Goal: Information Seeking & Learning: Learn about a topic

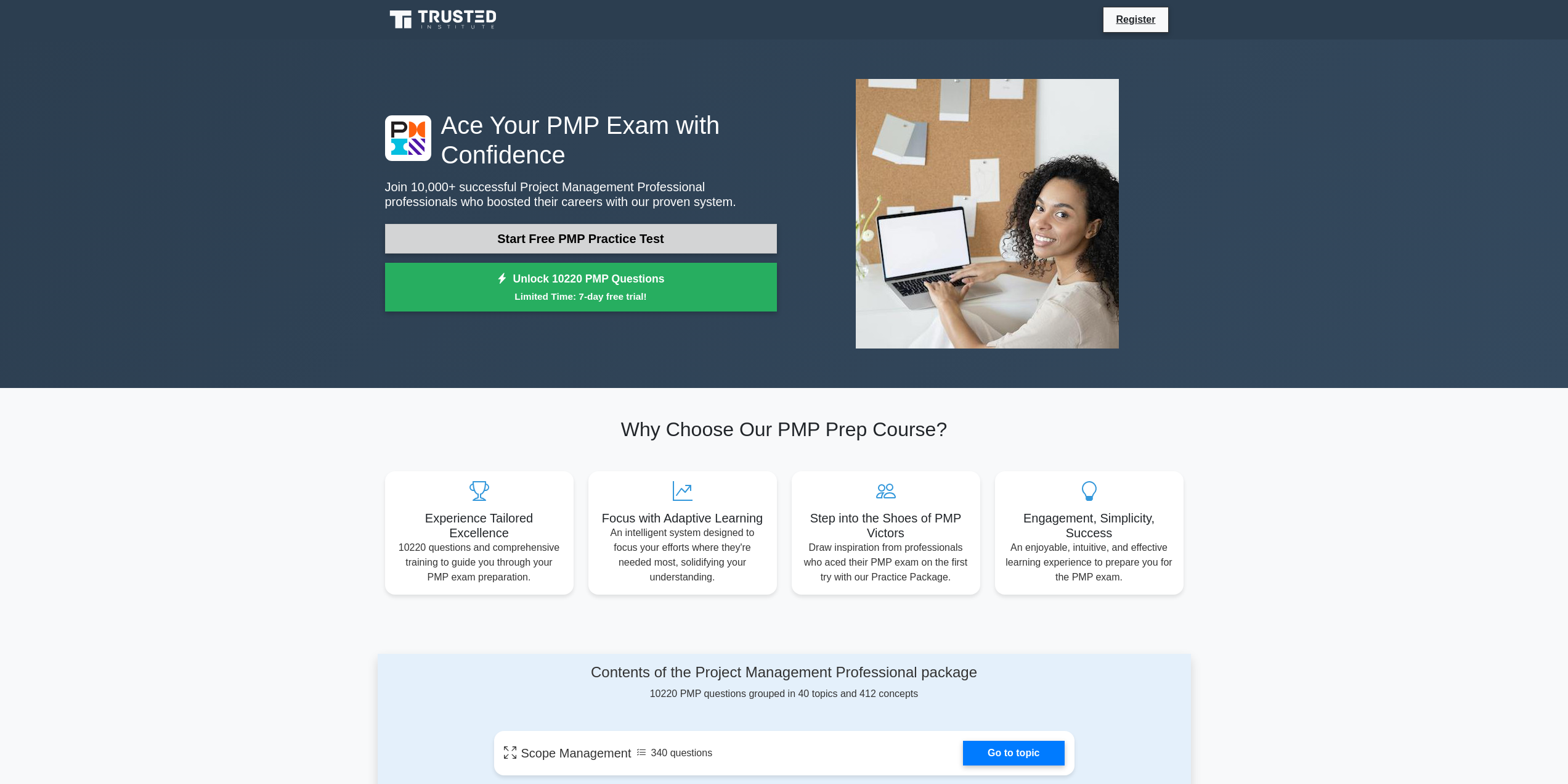
click at [636, 241] on link "Start Free PMP Practice Test" at bounding box center [580, 239] width 392 height 29
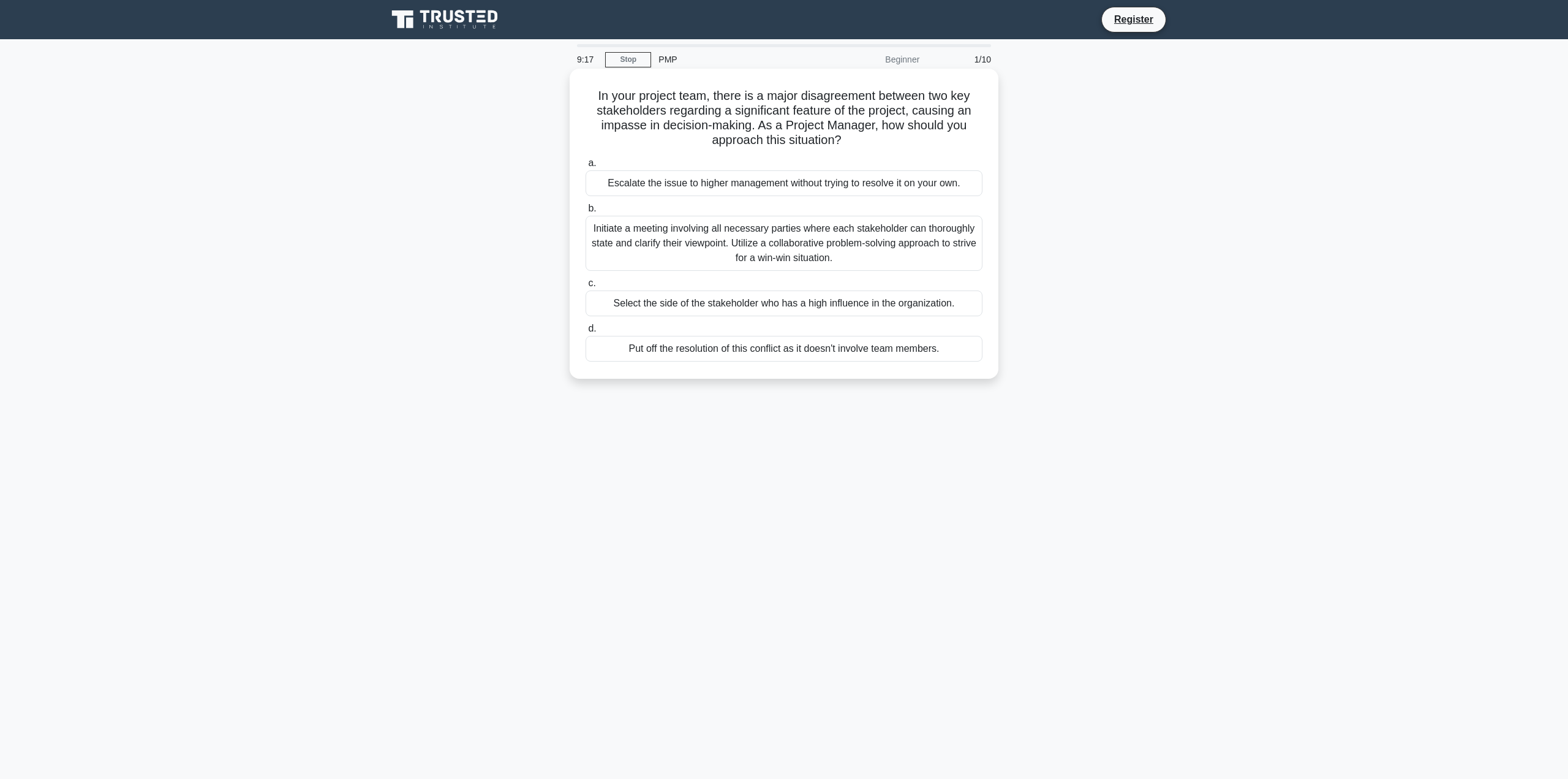
click at [827, 235] on div "Initiate a meeting involving all necessary parties where each stakeholder can t…" at bounding box center [784, 243] width 397 height 55
click at [585, 212] on input "b. Initiate a meeting involving all necessary parties where each stakeholder ca…" at bounding box center [585, 208] width 0 height 8
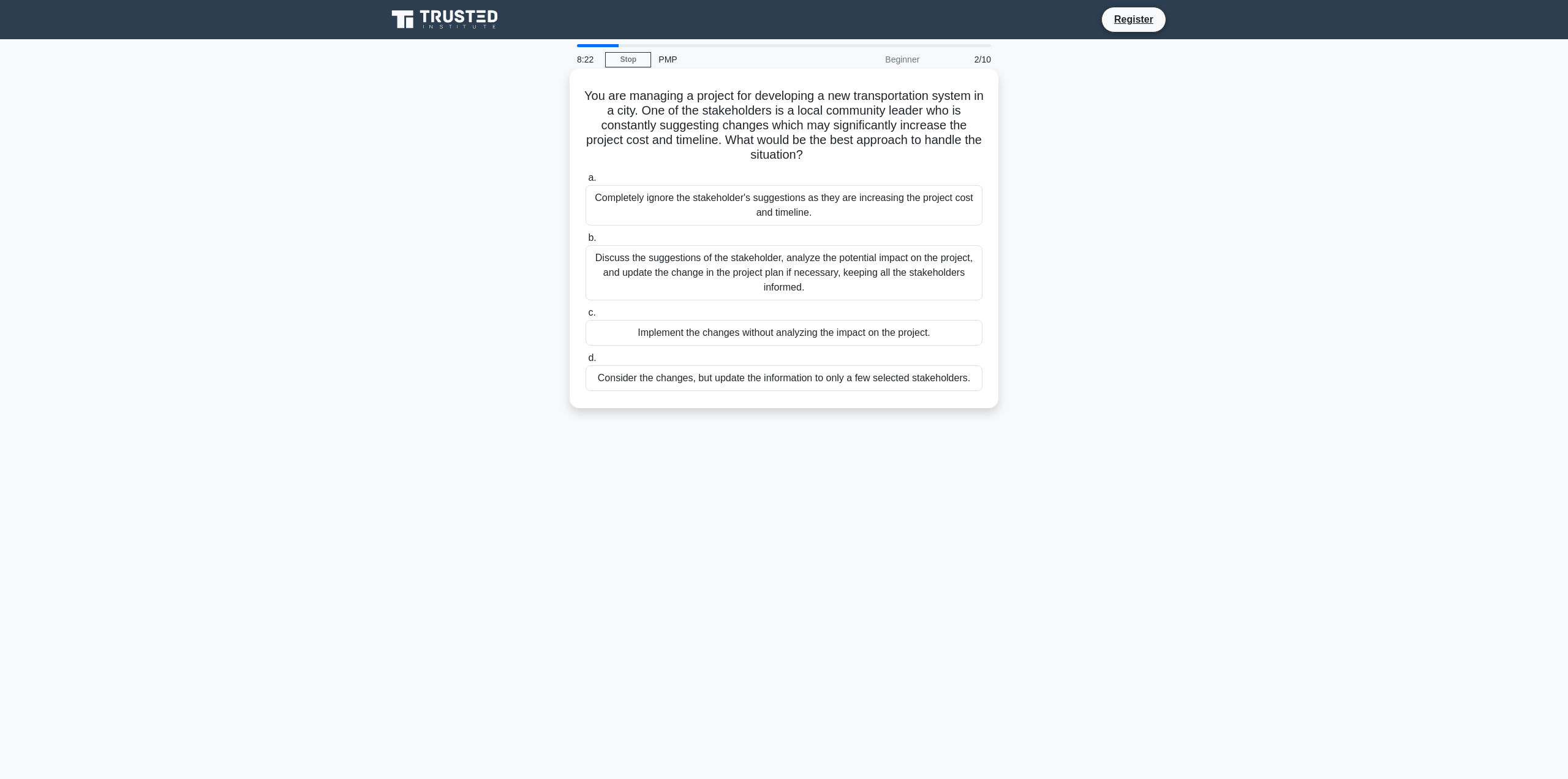
click at [910, 272] on div "Discuss the suggestions of the stakeholder, analyze the potential impact on the…" at bounding box center [784, 273] width 397 height 55
click at [585, 242] on input "b. Discuss the suggestions of the stakeholder, analyze the potential impact on …" at bounding box center [585, 237] width 0 height 8
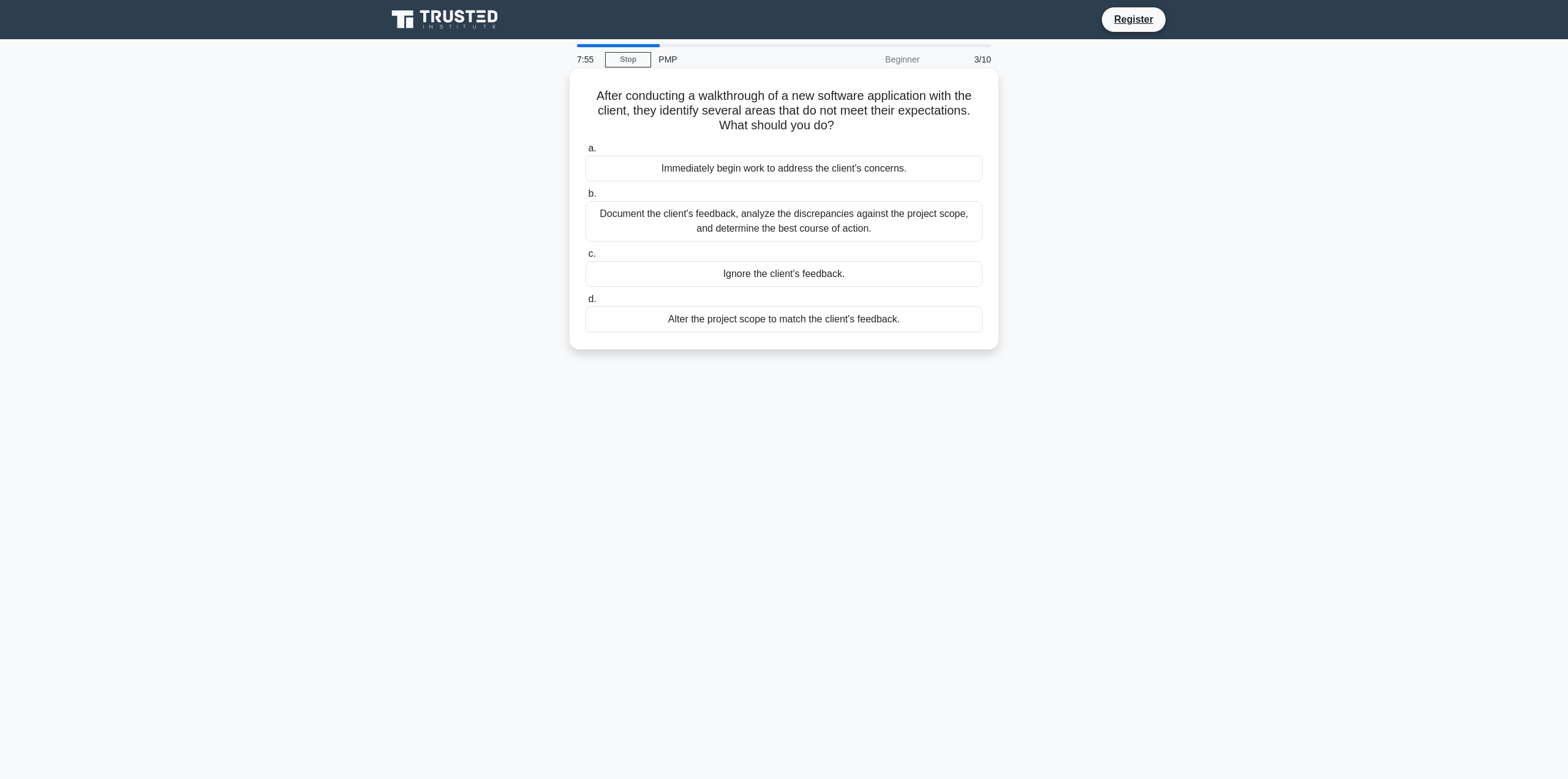
click at [920, 218] on div "Document the client's feedback, analyze the discrepancies against the project s…" at bounding box center [784, 221] width 397 height 40
click at [585, 198] on input "b. Document the client's feedback, analyze the discrepancies against the projec…" at bounding box center [585, 193] width 0 height 8
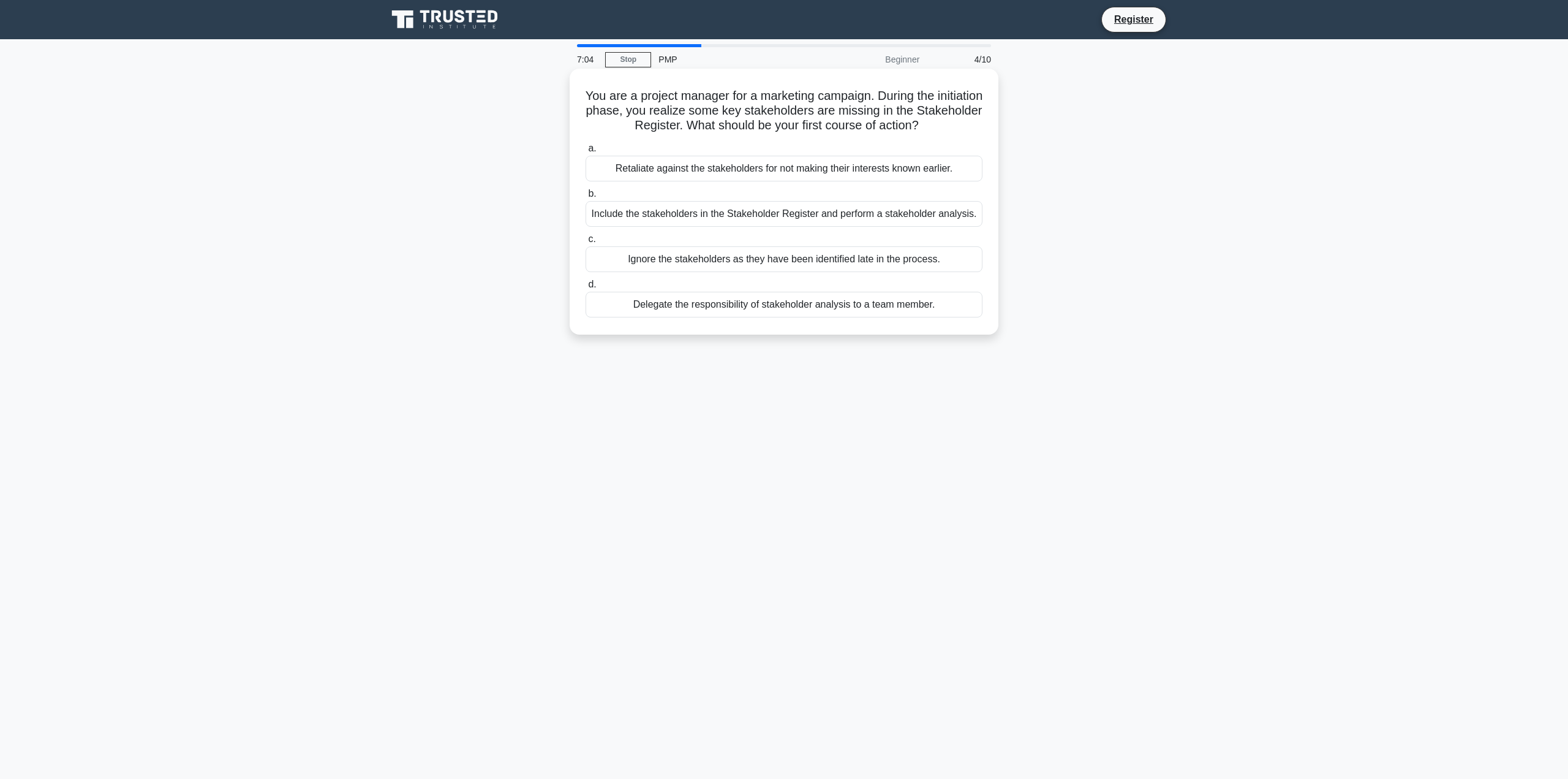
click at [782, 216] on div "Include the stakeholders in the Stakeholder Register and perform a stakeholder …" at bounding box center [784, 214] width 397 height 26
click at [585, 198] on input "b. Include the stakeholders in the Stakeholder Register and perform a stakehold…" at bounding box center [585, 193] width 0 height 8
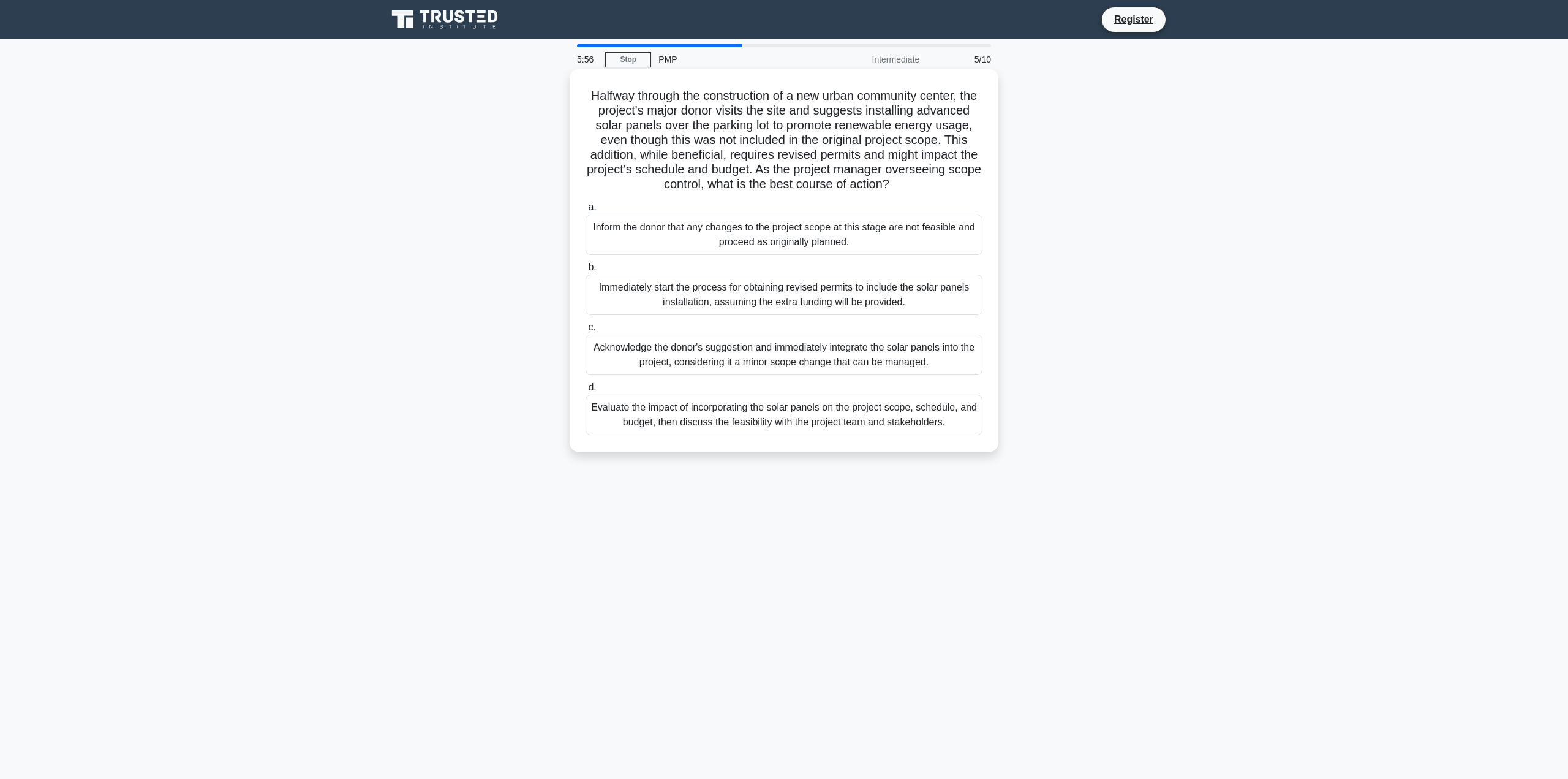
click at [815, 420] on div "Evaluate the impact of incorporating the solar panels on the project scope, sch…" at bounding box center [784, 414] width 397 height 40
click at [585, 391] on input "d. Evaluate the impact of incorporating the solar panels on the project scope, …" at bounding box center [585, 387] width 0 height 8
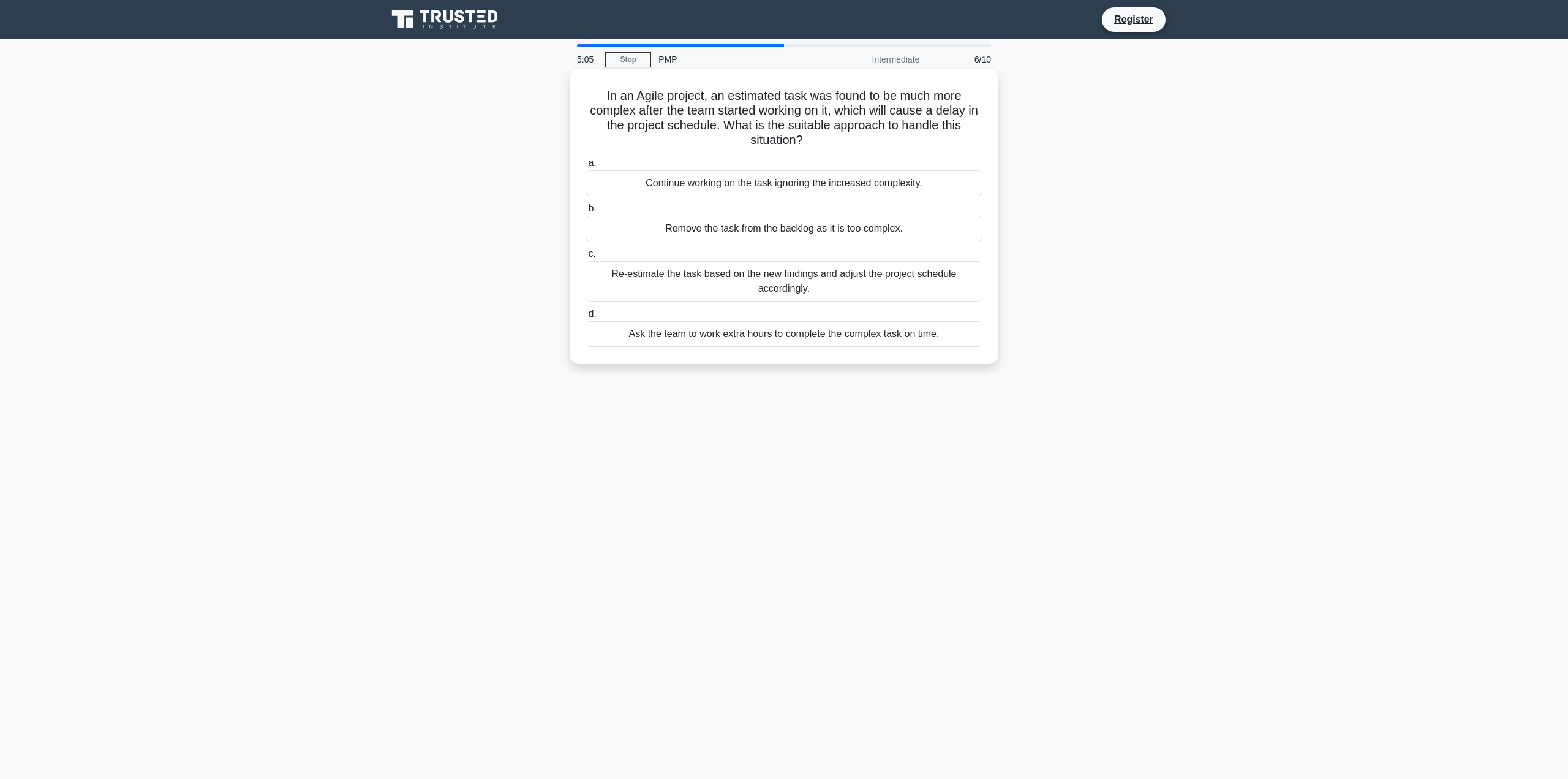
click at [917, 279] on div "Re-estimate the task based on the new findings and adjust the project schedule …" at bounding box center [784, 280] width 397 height 40
click at [585, 258] on input "c. Re-estimate the task based on the new findings and adjust the project schedu…" at bounding box center [585, 254] width 0 height 8
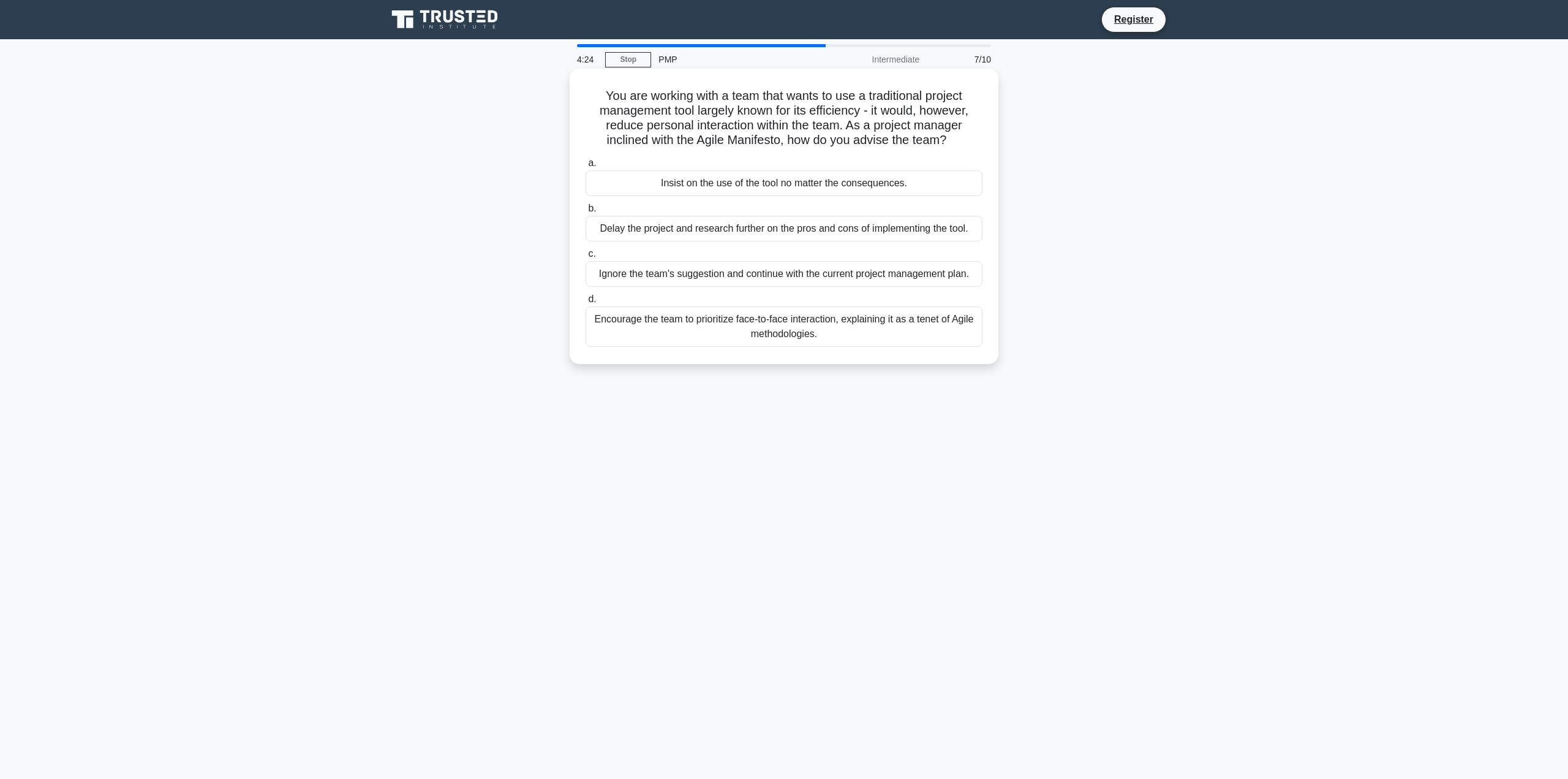
click at [925, 320] on div "Encourage the team to prioritize face-to-face interaction, explaining it as a t…" at bounding box center [784, 326] width 397 height 40
click at [585, 304] on input "d. Encourage the team to prioritize face-to-face interaction, explaining it as …" at bounding box center [585, 298] width 0 height 8
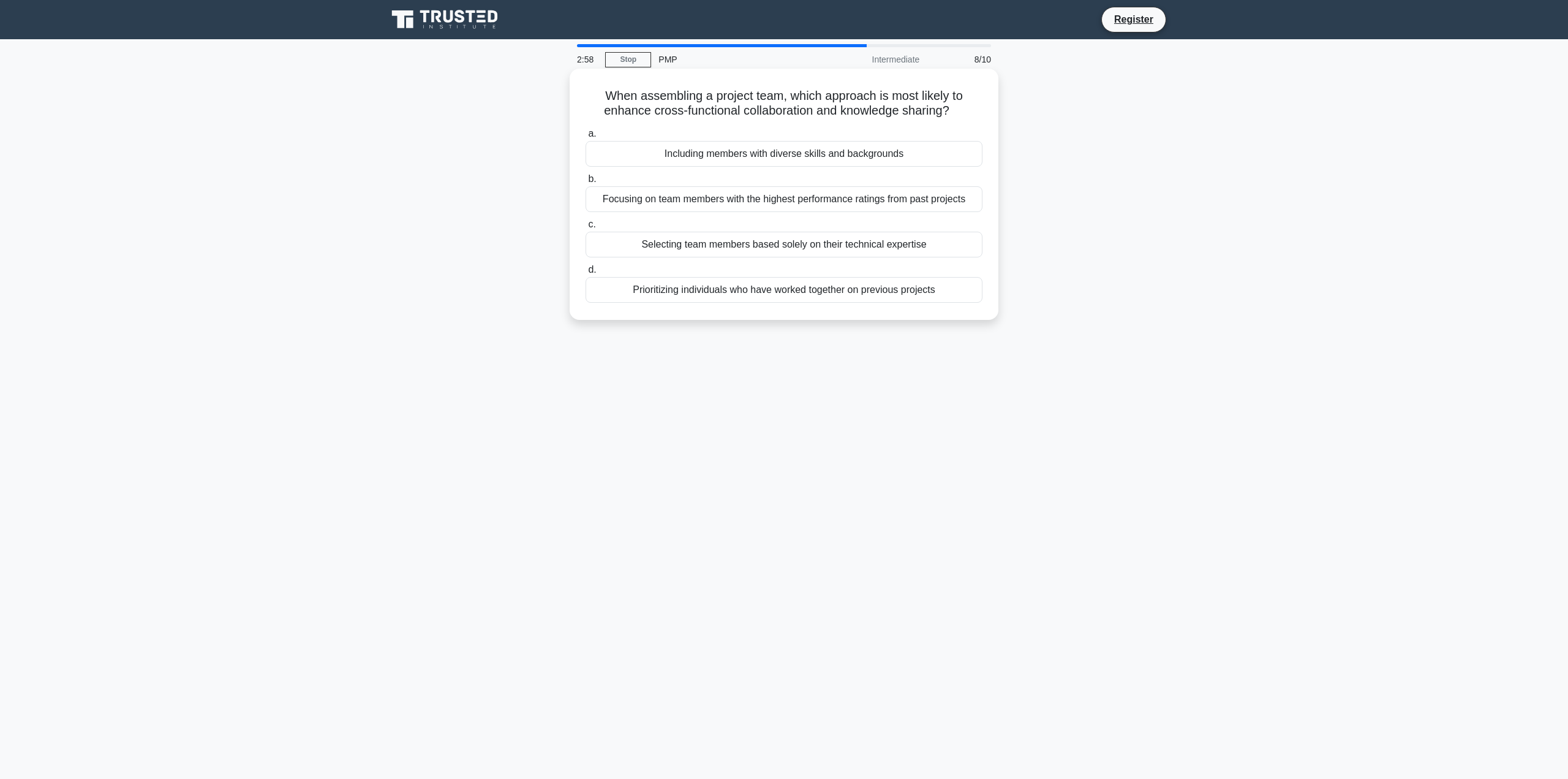
click at [862, 155] on div "Including members with diverse skills and backgrounds" at bounding box center [784, 154] width 397 height 26
click at [585, 138] on input "a. Including members with diverse skills and backgrounds" at bounding box center [585, 133] width 0 height 8
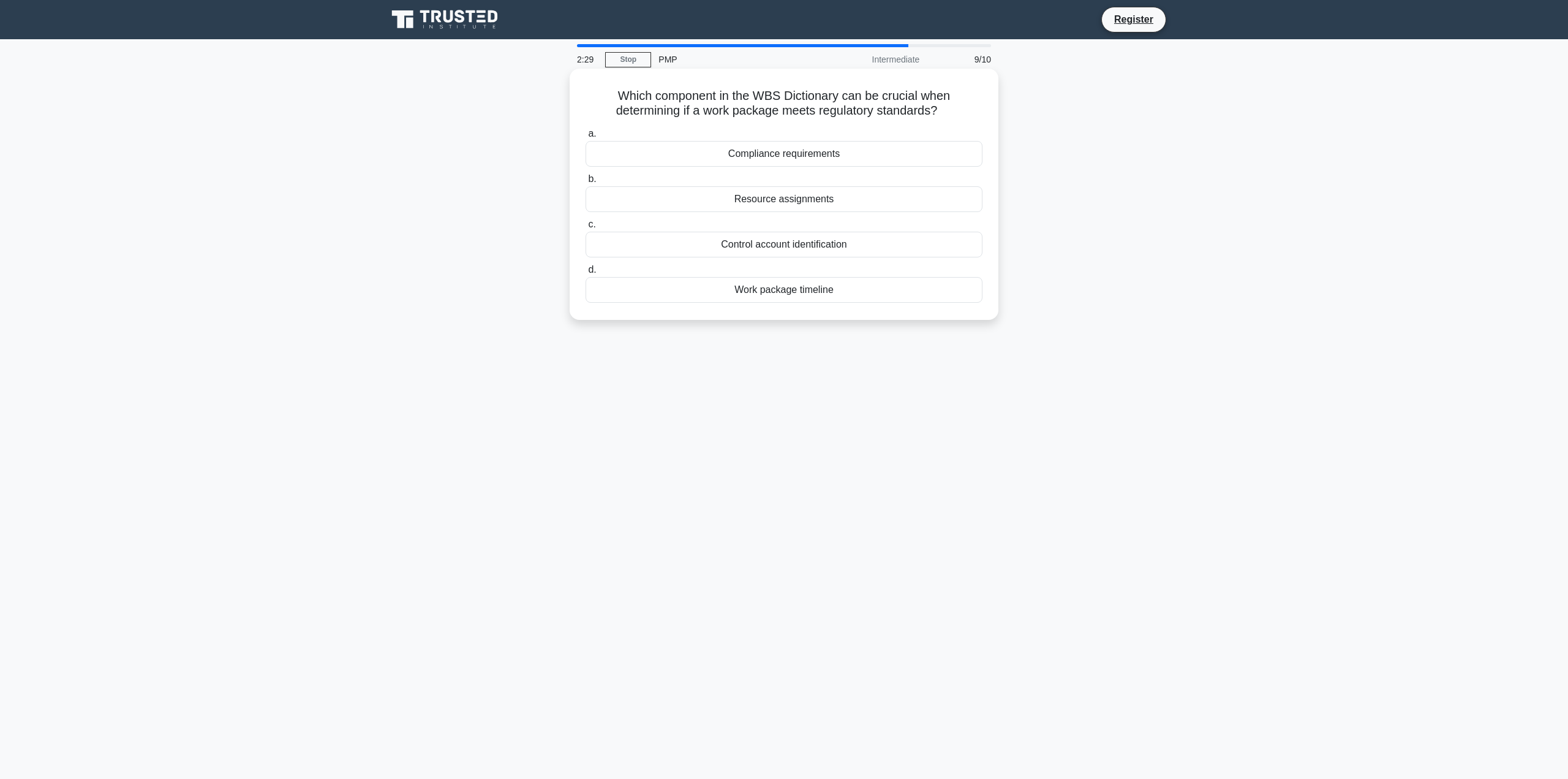
click at [822, 158] on div "Compliance requirements" at bounding box center [784, 154] width 397 height 26
click at [585, 138] on input "a. Compliance requirements" at bounding box center [585, 133] width 0 height 8
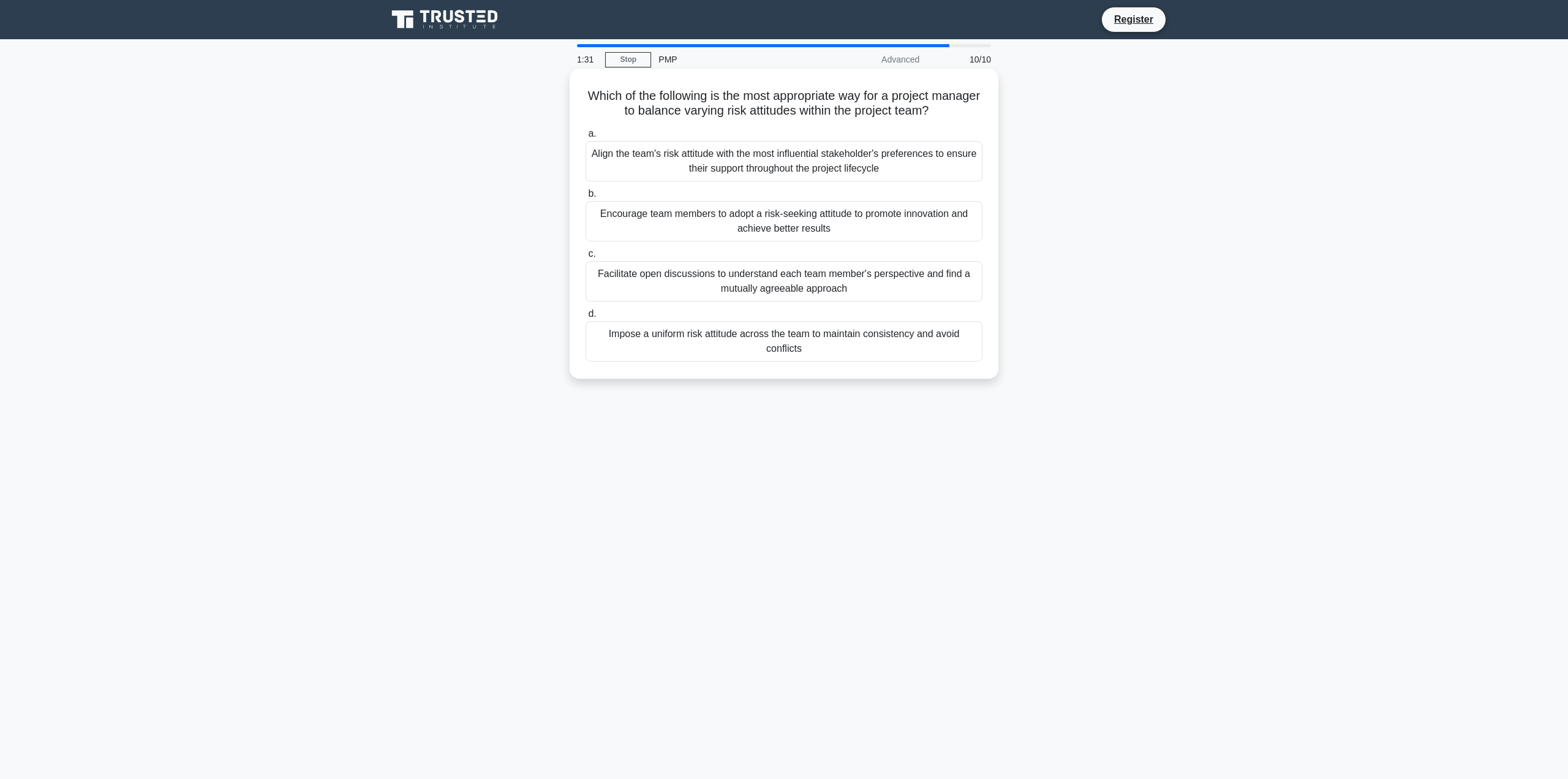
click at [763, 282] on div "Facilitate open discussions to understand each team member's perspective and fi…" at bounding box center [784, 280] width 397 height 40
click at [585, 258] on input "c. Facilitate open discussions to understand each team member's perspective and…" at bounding box center [585, 254] width 0 height 8
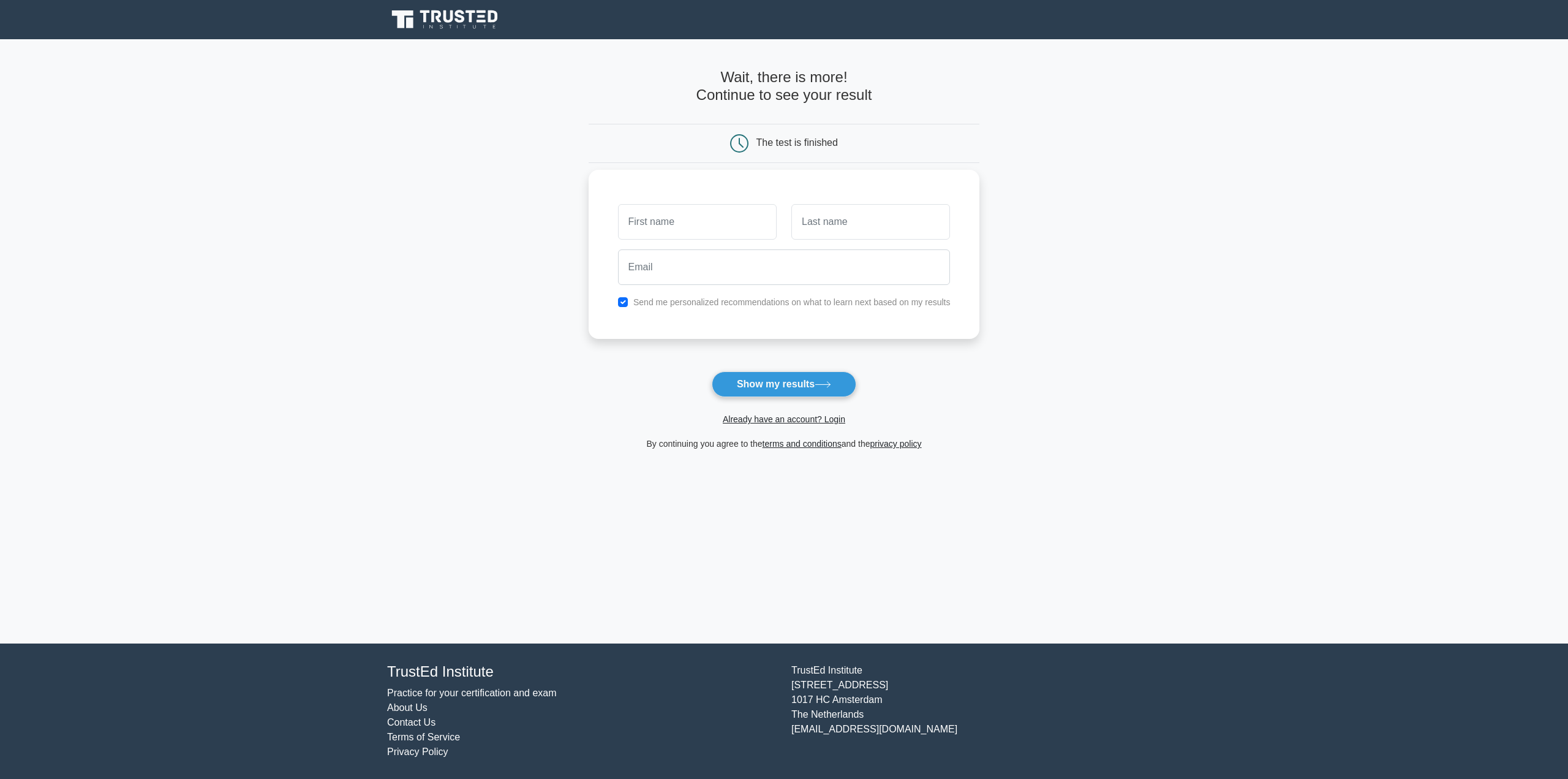
click at [705, 217] on input "text" at bounding box center [697, 221] width 159 height 35
type input "[PERSON_NAME]"
type input "Ekosso"
type input "[EMAIL_ADDRESS][DOMAIN_NAME]"
click at [805, 381] on button "Show my results" at bounding box center [784, 384] width 144 height 26
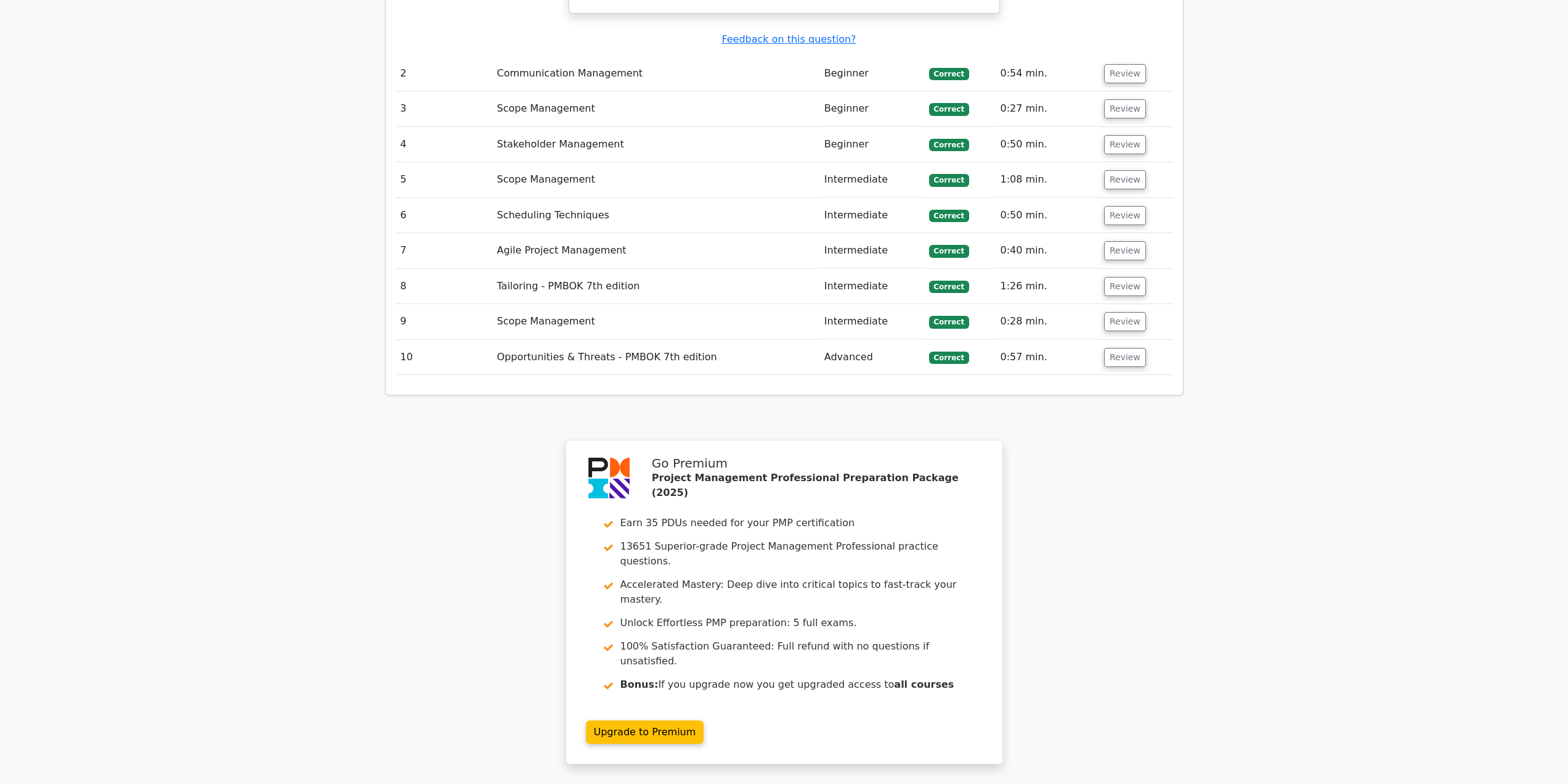
scroll to position [1788, 0]
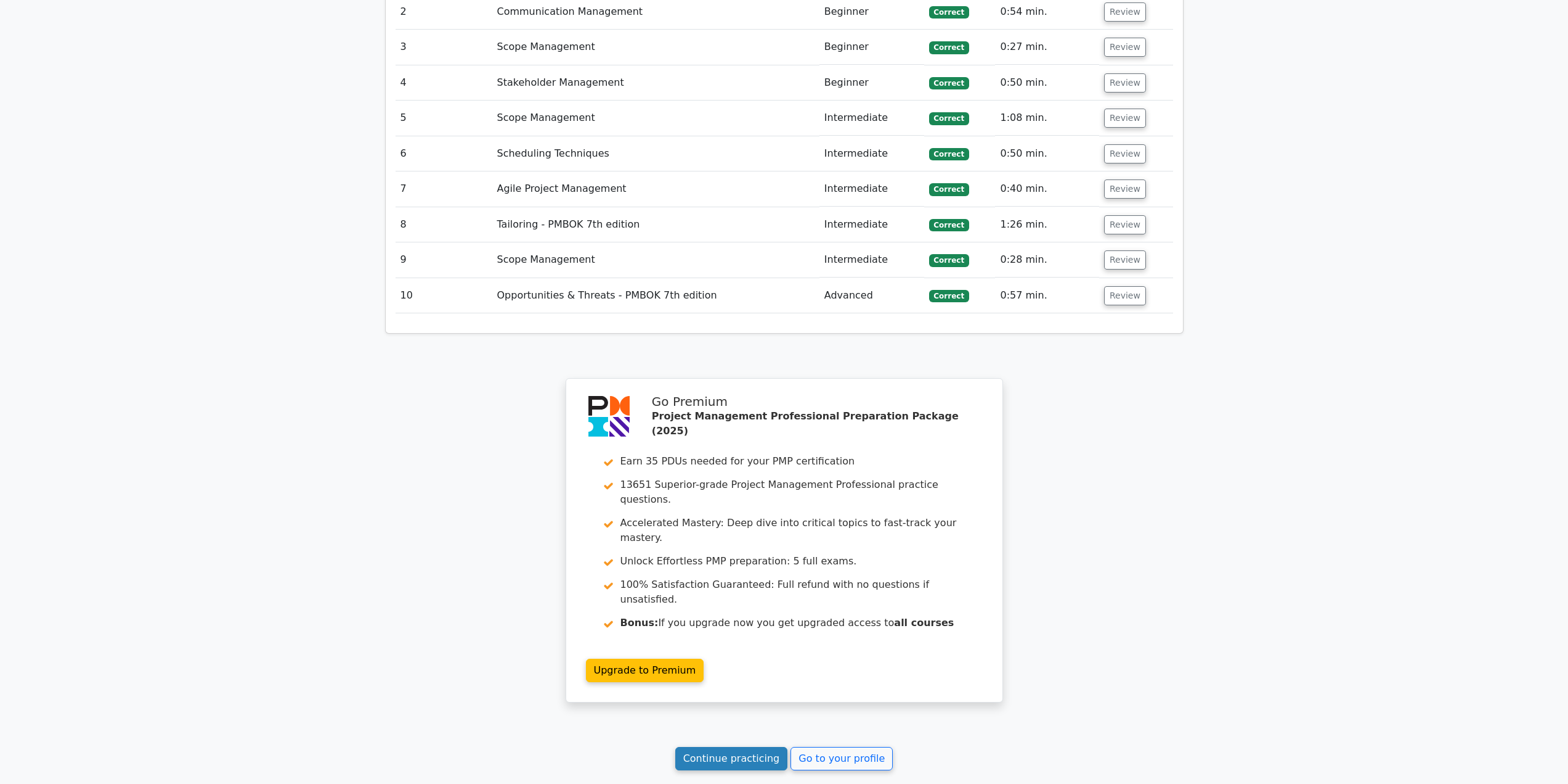
click at [756, 747] on link "Continue practicing" at bounding box center [732, 758] width 112 height 23
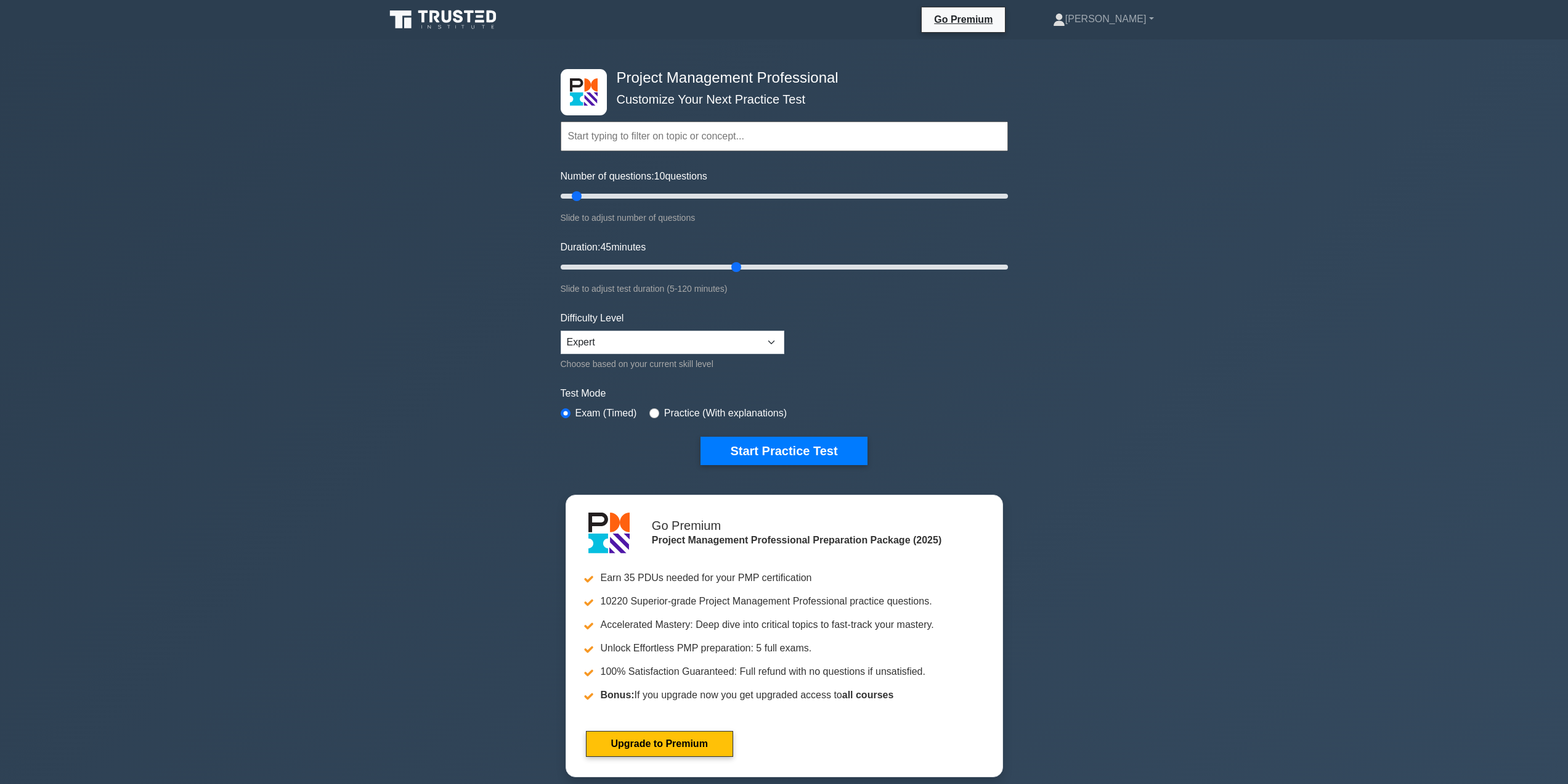
drag, startPoint x: 582, startPoint y: 262, endPoint x: 728, endPoint y: 275, distance: 146.6
click at [728, 274] on input "Duration: 45 minutes" at bounding box center [784, 267] width 447 height 15
drag, startPoint x: 736, startPoint y: 268, endPoint x: 584, endPoint y: 270, distance: 152.0
type input "10"
click at [584, 270] on input "Duration: 10 minutes" at bounding box center [784, 267] width 447 height 15
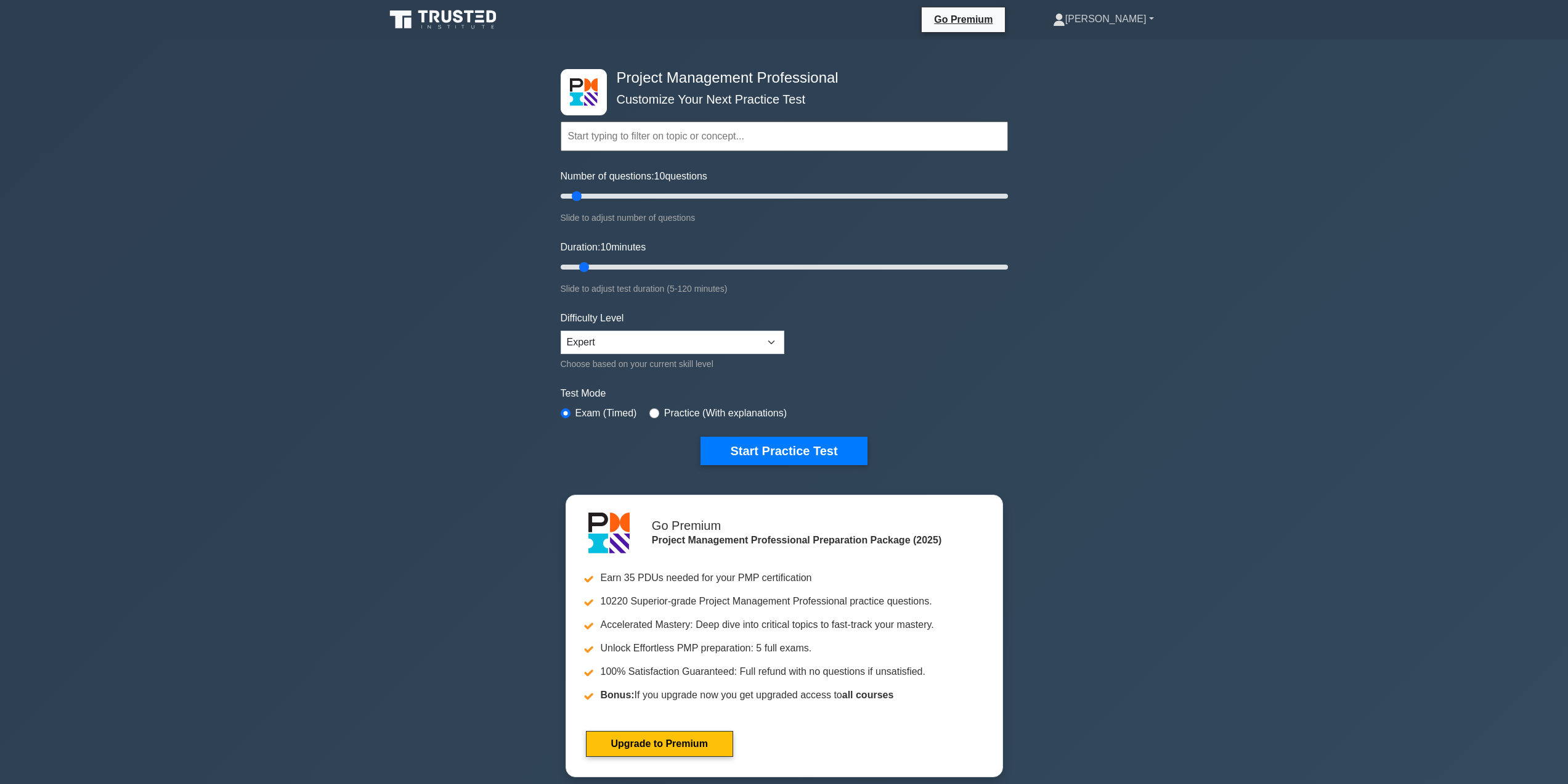
click at [1135, 16] on link "[PERSON_NAME]" at bounding box center [1103, 19] width 160 height 24
click at [1273, 168] on div "Project Management Professional Customize Your Next Practice Test Topics Scope …" at bounding box center [784, 415] width 1568 height 752
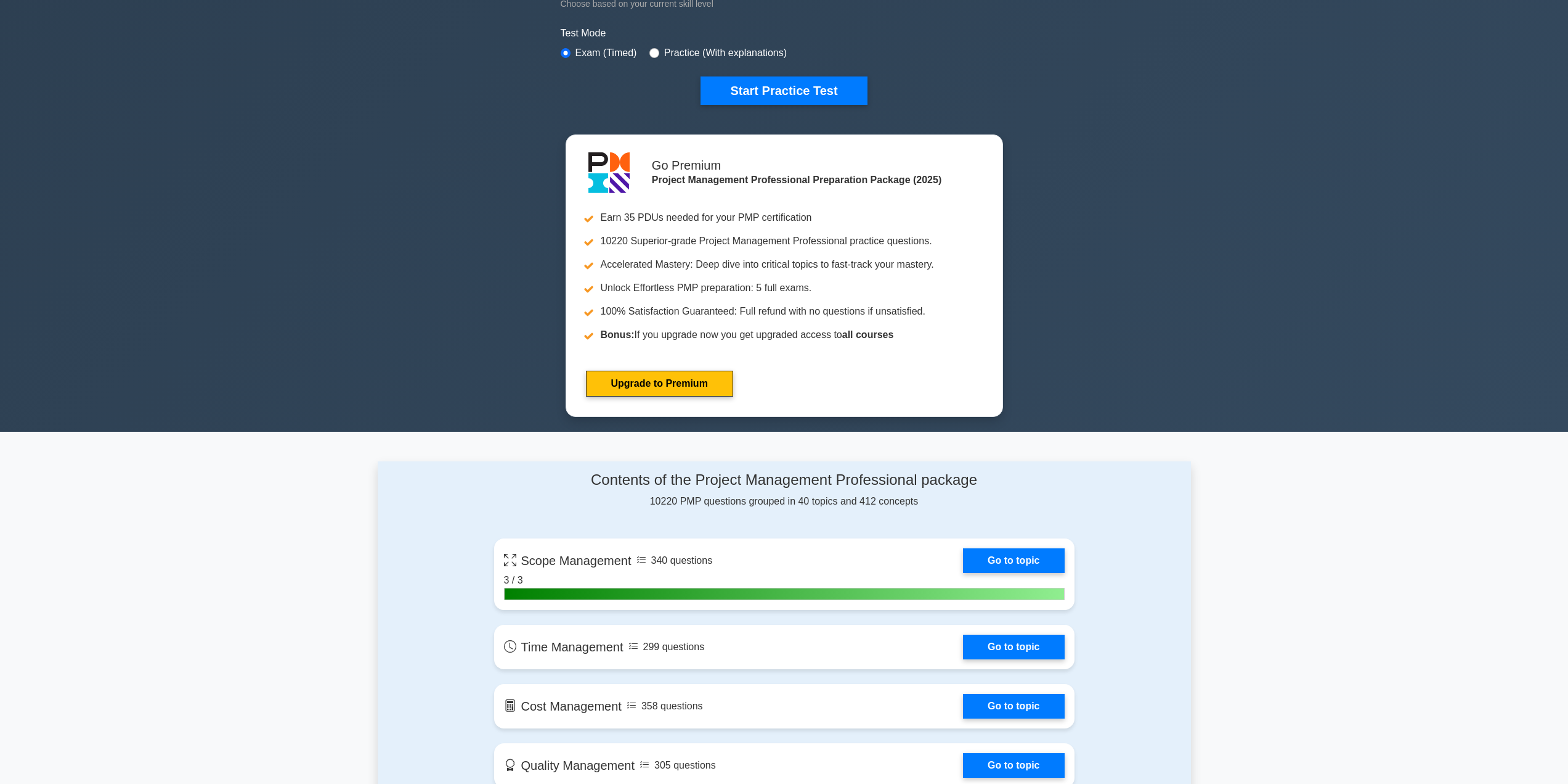
scroll to position [370, 0]
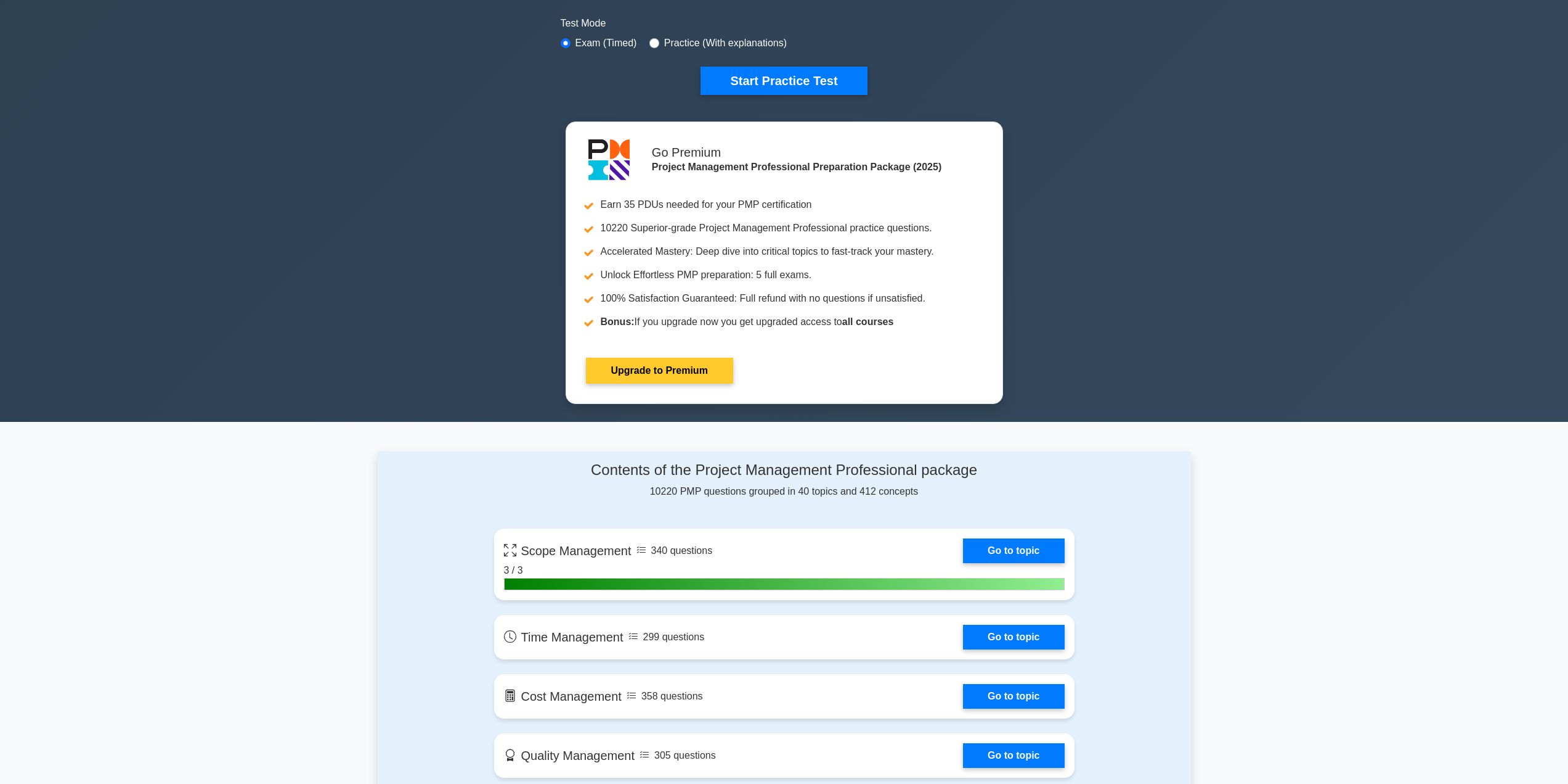
click at [700, 361] on link "Upgrade to Premium" at bounding box center [660, 370] width 147 height 26
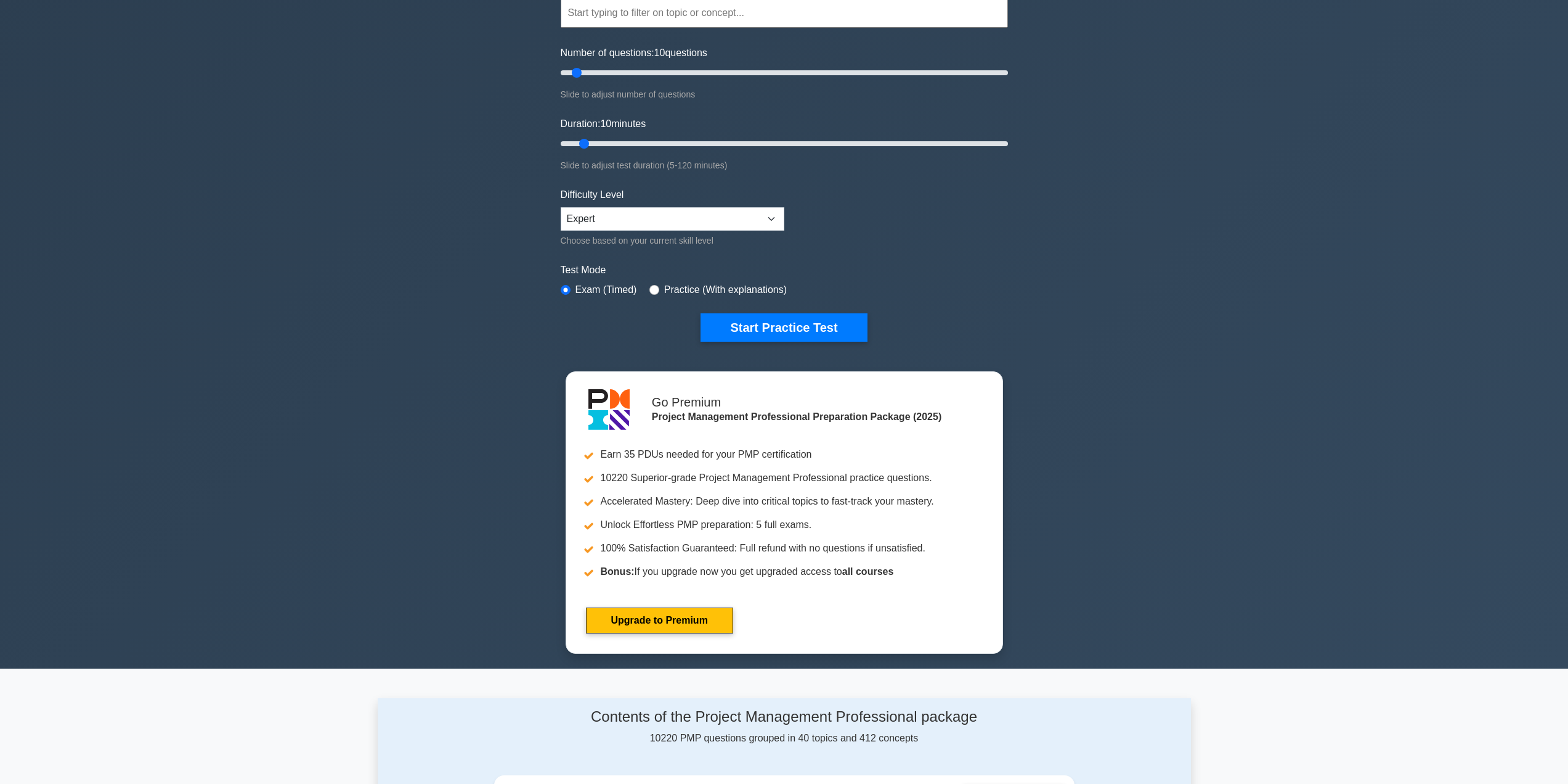
scroll to position [0, 0]
